Goal: Navigation & Orientation: Understand site structure

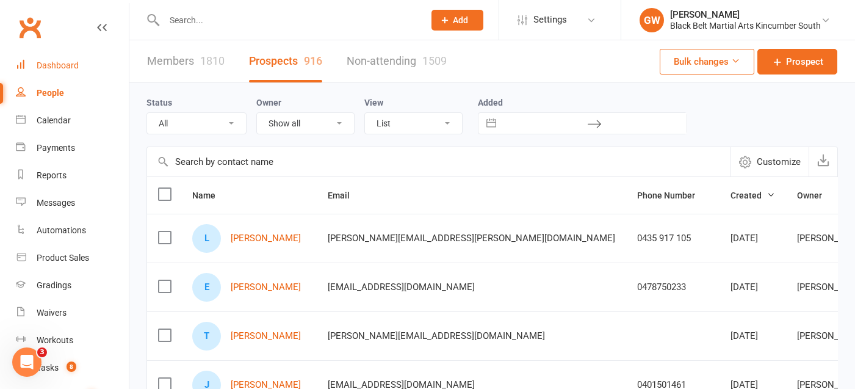
click at [67, 65] on div "Dashboard" at bounding box center [58, 65] width 42 height 10
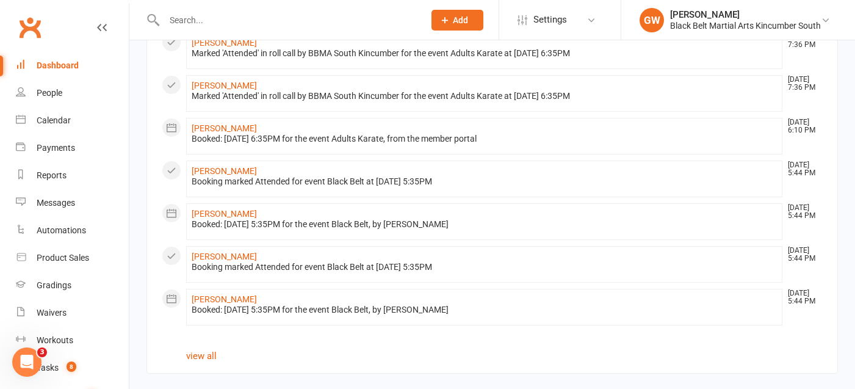
scroll to position [678, 0]
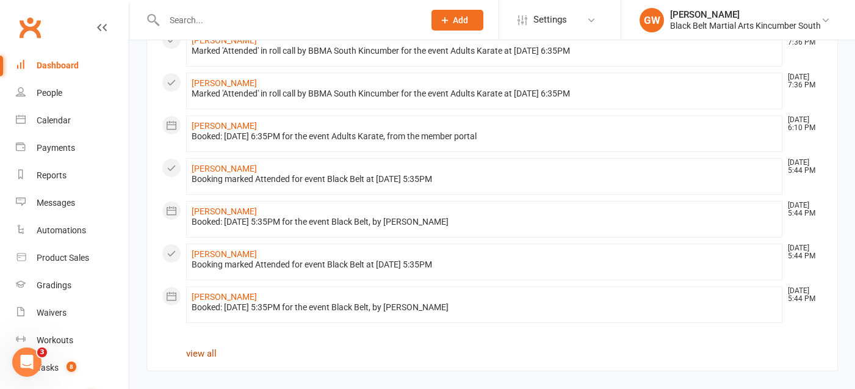
click at [205, 356] on link "view all" at bounding box center [201, 353] width 31 height 11
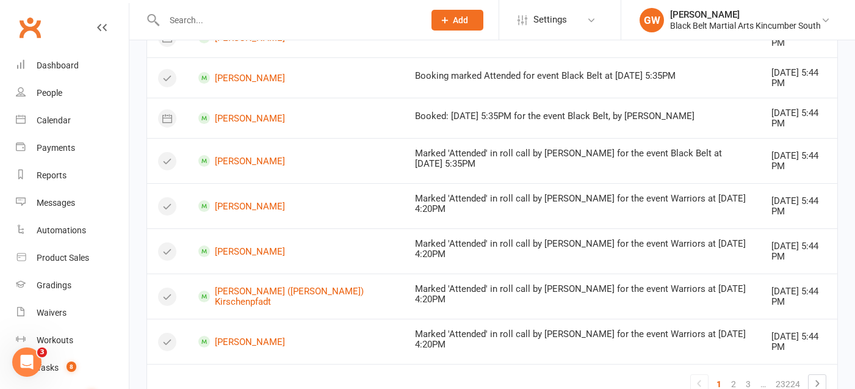
scroll to position [889, 0]
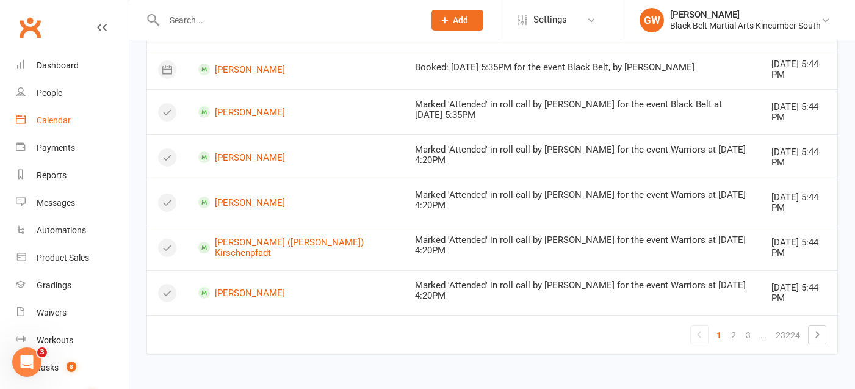
click at [68, 123] on div "Calendar" at bounding box center [54, 120] width 34 height 10
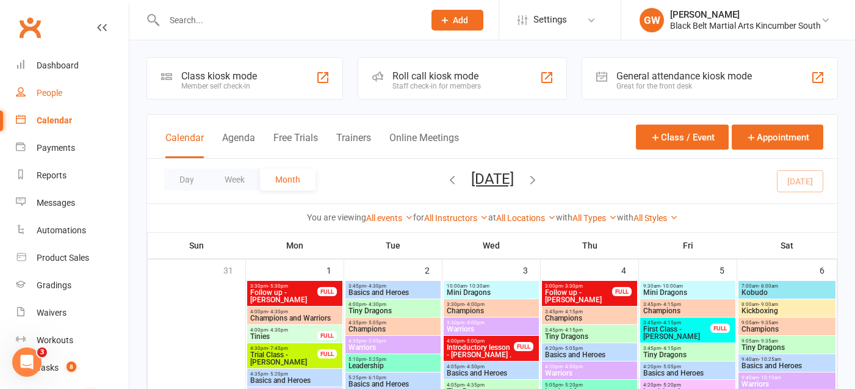
click at [45, 96] on div "People" at bounding box center [50, 93] width 26 height 10
